Goal: Find specific page/section: Find specific page/section

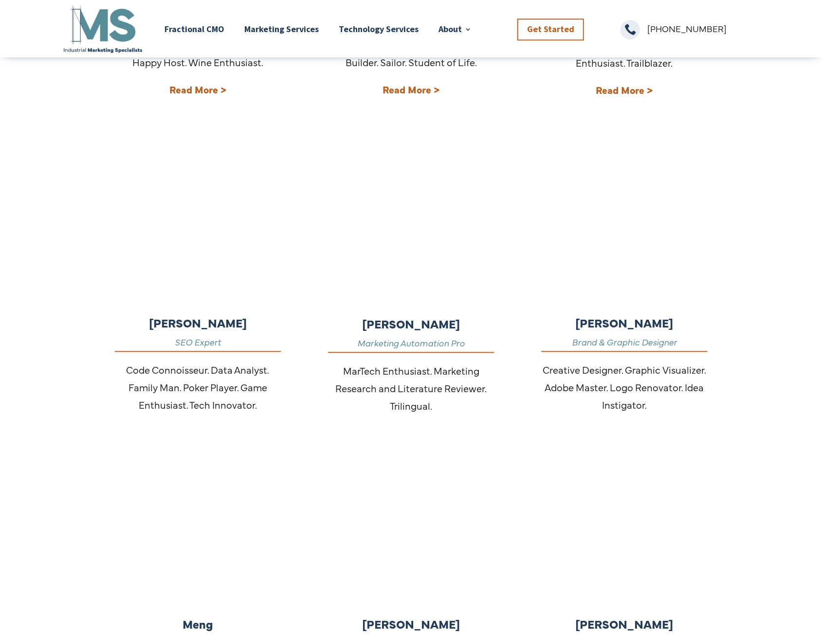
scroll to position [535, 0]
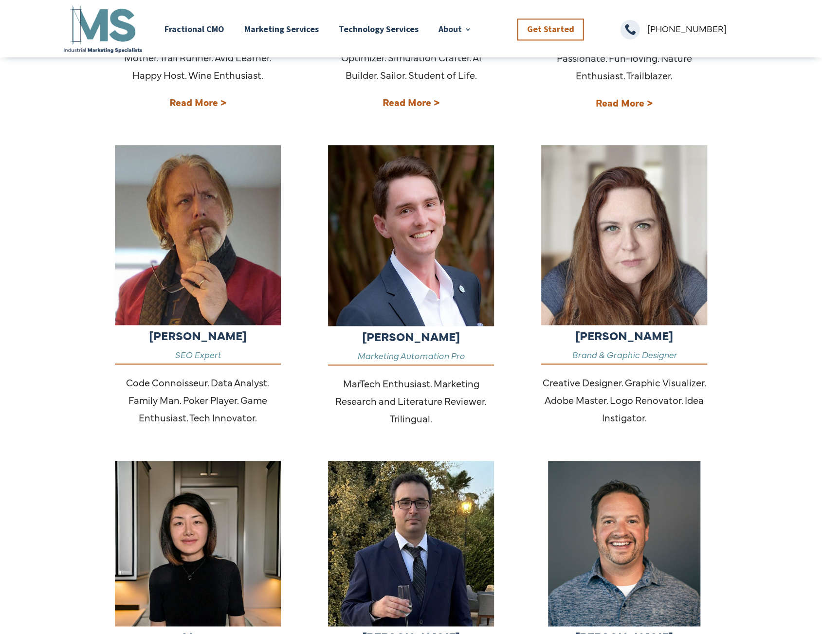
drag, startPoint x: 344, startPoint y: 385, endPoint x: 437, endPoint y: 416, distance: 97.7
click at [437, 416] on p "MarTech Enthusiast. Marketing Research and Literature Reviewer. Trilingual." at bounding box center [411, 401] width 166 height 53
copy p "MarTech Enthusiast. Marketing Research and Literature Reviewer. Trilingual."
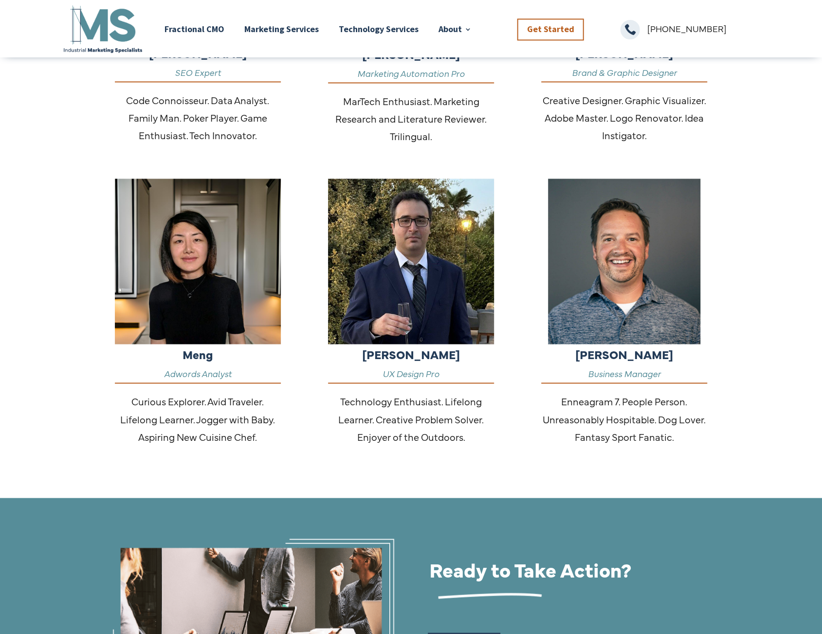
scroll to position [827, 0]
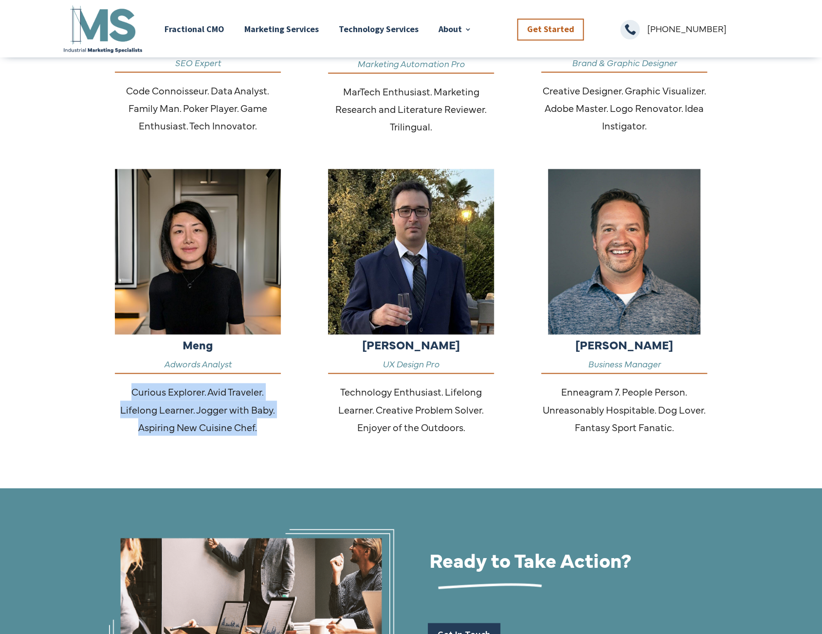
drag, startPoint x: 132, startPoint y: 391, endPoint x: 260, endPoint y: 427, distance: 132.4
click at [260, 429] on p "Curious Explorer. Avid Traveler. Lifelong Learner. Jogger with Baby. Aspiring N…" at bounding box center [198, 409] width 166 height 53
copy p "Curious Explorer. Avid Traveler. Lifelong Learner. Jogger with Baby. Aspiring N…"
drag, startPoint x: 199, startPoint y: 273, endPoint x: 161, endPoint y: 281, distance: 38.8
click at [161, 281] on img at bounding box center [198, 252] width 166 height 166
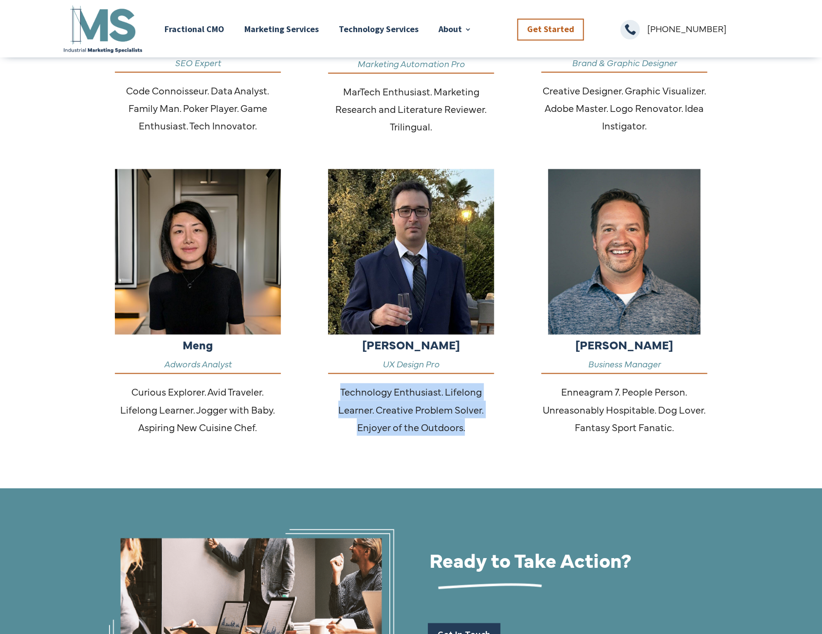
drag, startPoint x: 342, startPoint y: 392, endPoint x: 474, endPoint y: 430, distance: 137.3
click at [474, 430] on p "Technology Enthusiast. Lifelong Learner. Creative Problem Solver. Enjoyer of th…" at bounding box center [411, 409] width 166 height 53
copy p "Technology Enthusiast. Lifelong Learner. Creative Problem Solver. Enjoyer of th…"
